Goal: Task Accomplishment & Management: Manage account settings

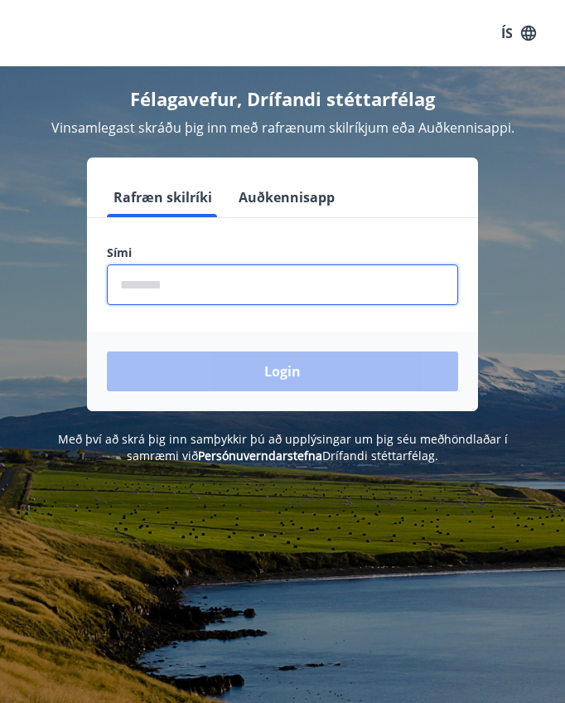
click at [191, 283] on input "phone" at bounding box center [282, 284] width 351 height 41
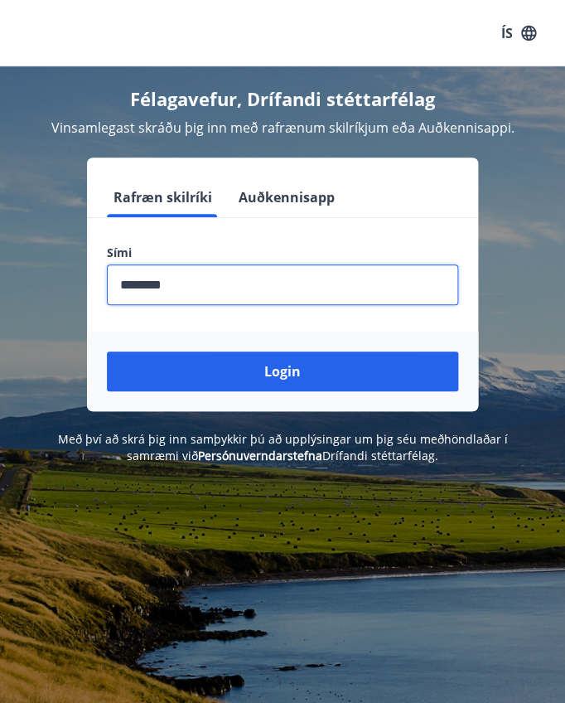
type input "********"
click at [230, 374] on button "Login" at bounding box center [282, 371] width 351 height 40
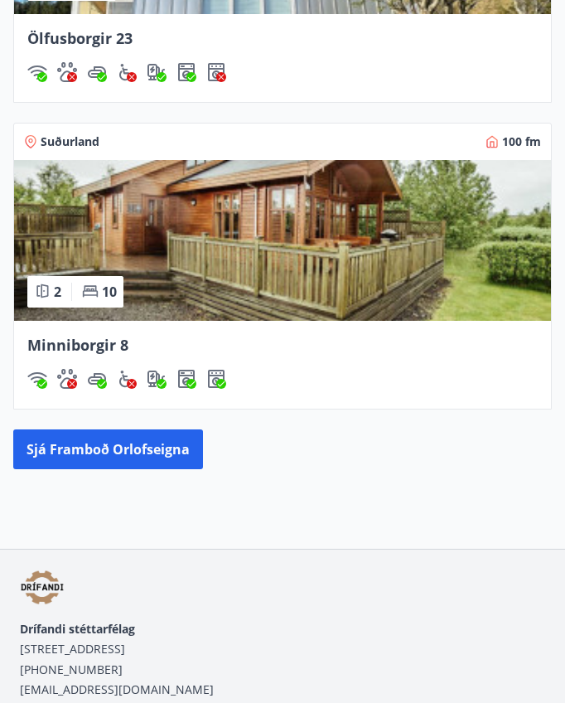
scroll to position [2272, 0]
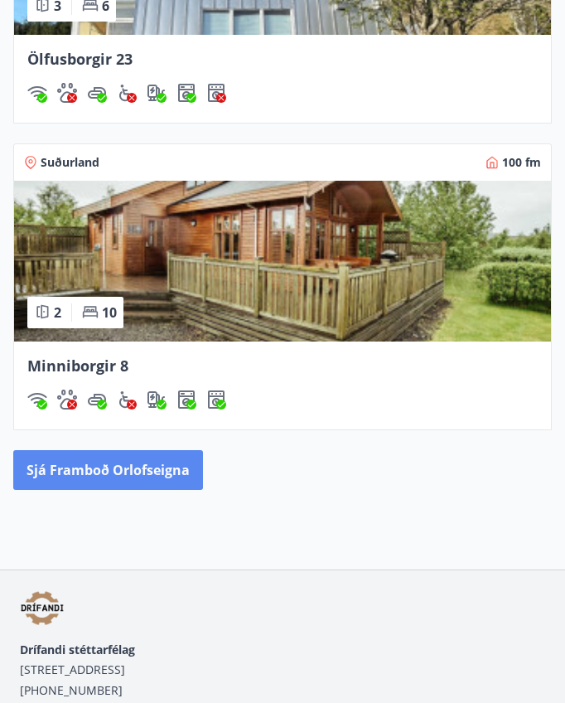
click at [151, 479] on button "Sjá framboð orlofseigna" at bounding box center [108, 470] width 190 height 40
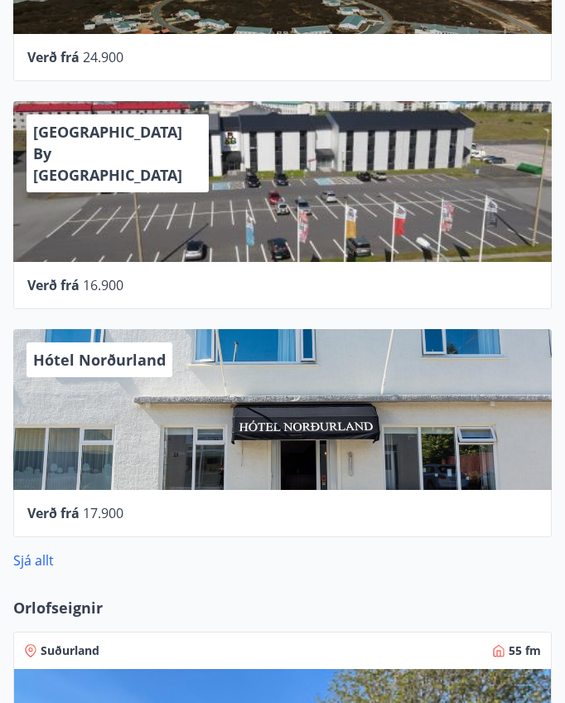
scroll to position [858, 0]
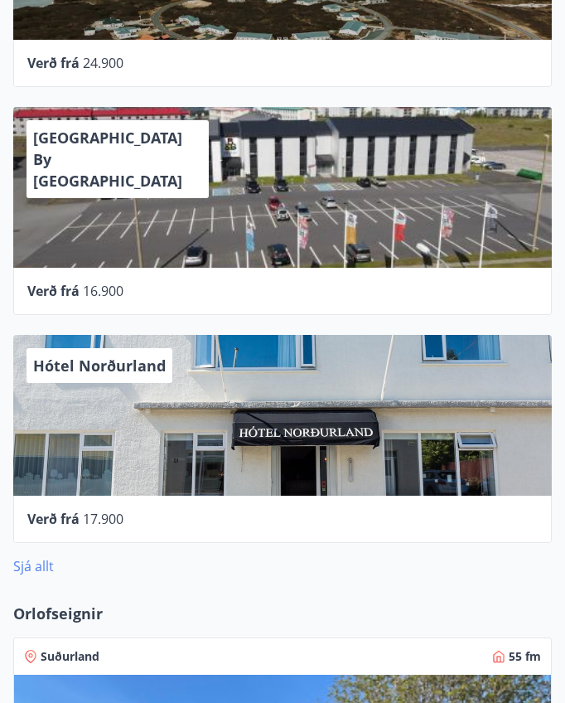
click at [38, 568] on link "Sjá allt" at bounding box center [33, 567] width 41 height 18
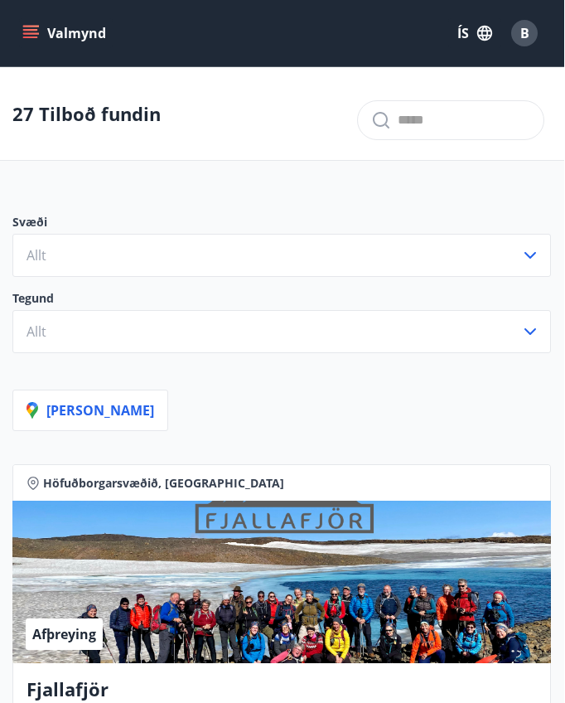
click at [38, 32] on icon "menu" at bounding box center [31, 33] width 17 height 17
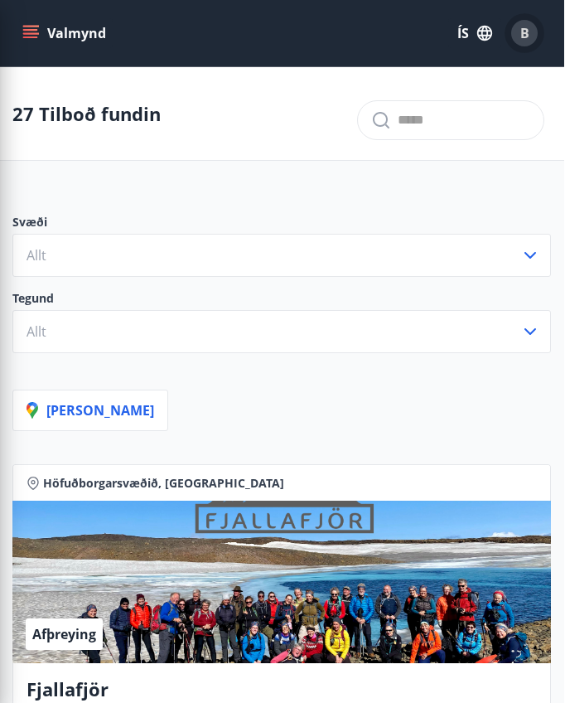
click at [525, 29] on span "B" at bounding box center [525, 33] width 9 height 18
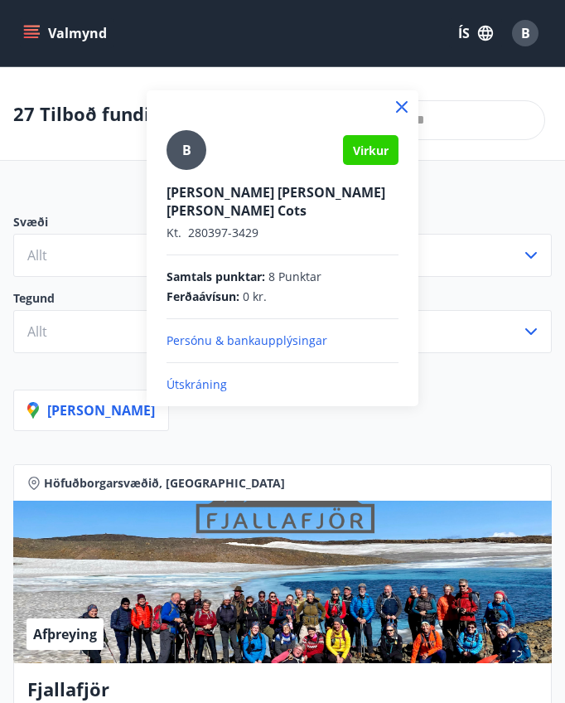
click at [525, 32] on div at bounding box center [282, 351] width 565 height 703
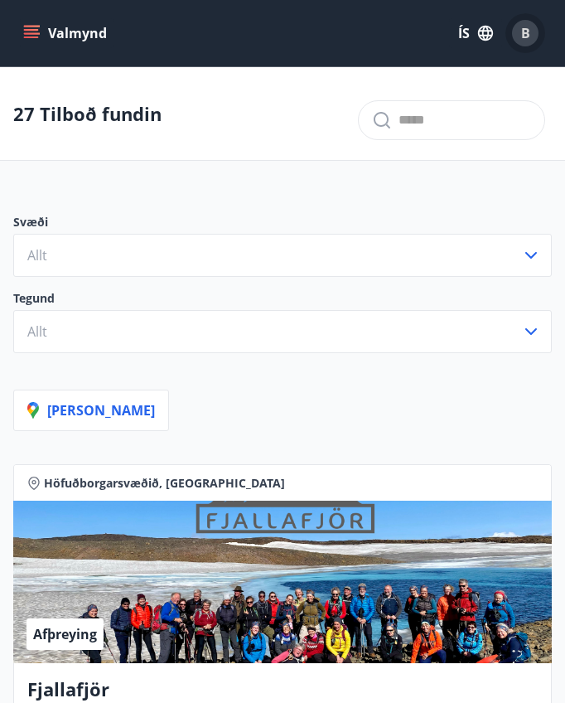
click at [525, 32] on span "B" at bounding box center [525, 33] width 9 height 18
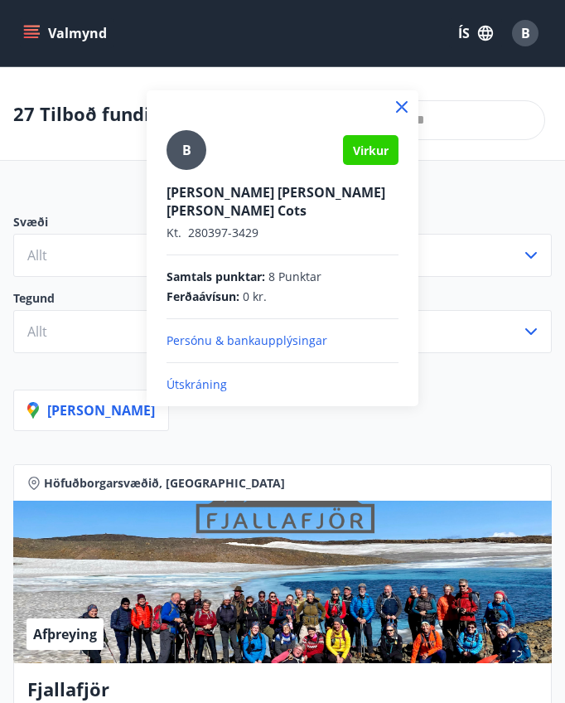
click at [177, 376] on p "Útskráning" at bounding box center [283, 384] width 232 height 17
